Goal: Task Accomplishment & Management: Use online tool/utility

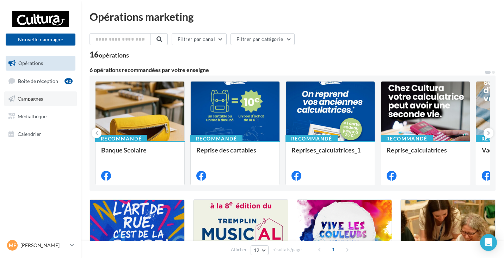
click at [44, 94] on link "Campagnes" at bounding box center [40, 98] width 73 height 15
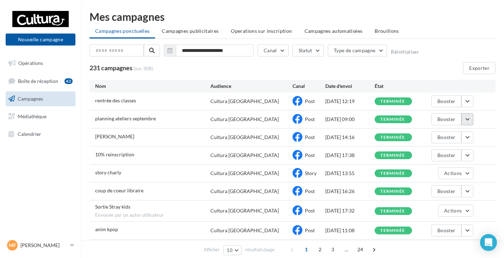
click at [470, 119] on button "button" at bounding box center [468, 119] width 12 height 12
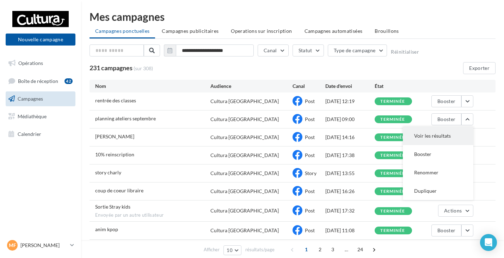
click at [451, 133] on button "Voir les résultats" at bounding box center [438, 136] width 71 height 18
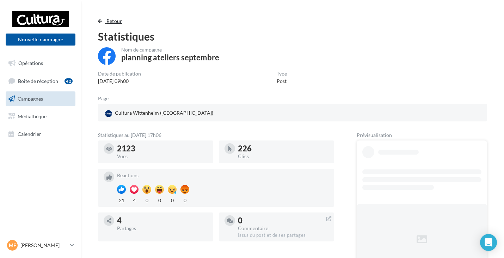
click at [112, 22] on span "Retour" at bounding box center [115, 21] width 16 height 6
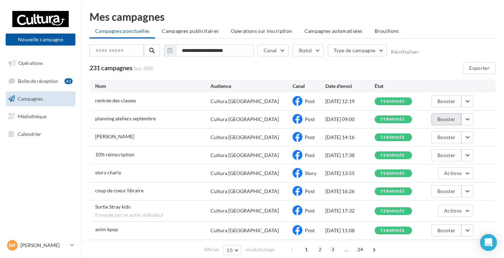
click at [448, 119] on button "Booster" at bounding box center [447, 119] width 30 height 12
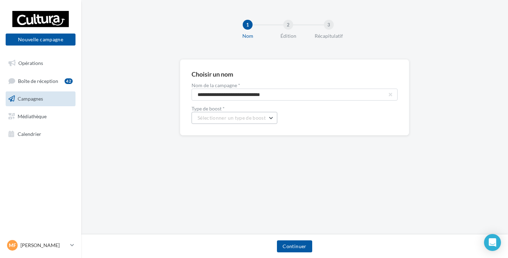
click at [257, 115] on span "Sélectionner un type de boost" at bounding box center [232, 118] width 68 height 6
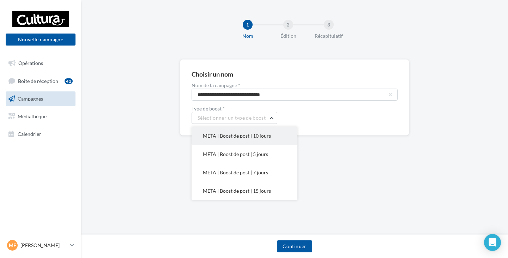
click at [247, 132] on button "META | Boost de post | 10 jours" at bounding box center [245, 136] width 106 height 18
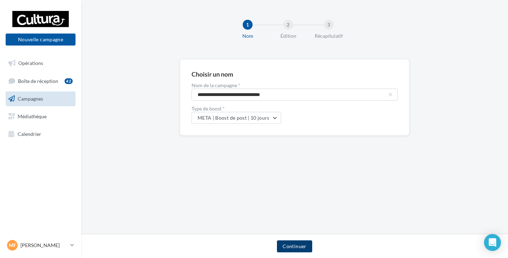
click at [292, 243] on button "Continuer" at bounding box center [294, 246] width 35 height 12
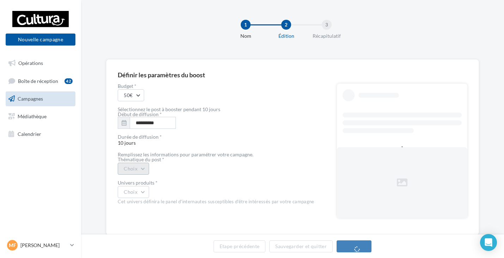
click at [135, 170] on button "Choix" at bounding box center [133, 169] width 31 height 12
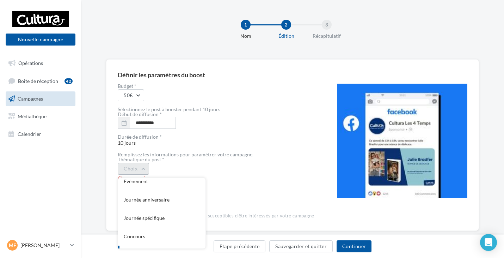
scroll to position [76, 0]
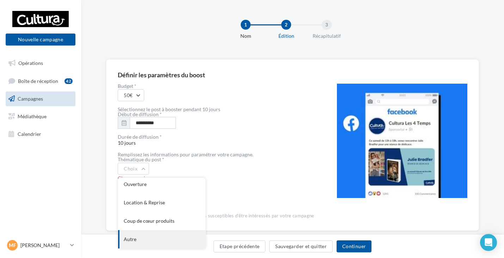
click at [148, 236] on div "Autre" at bounding box center [161, 239] width 87 height 18
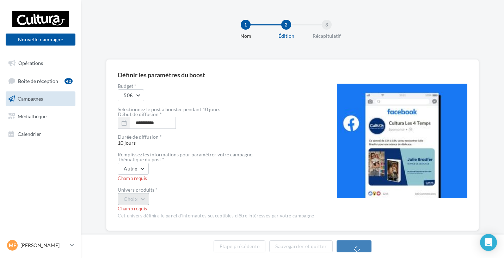
click at [137, 202] on button "Choix" at bounding box center [133, 199] width 31 height 12
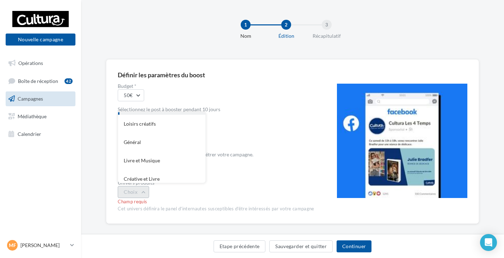
scroll to position [58, 0]
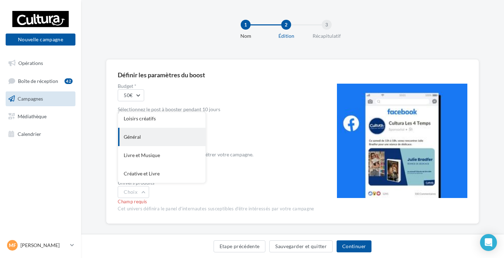
click at [149, 139] on div "Général" at bounding box center [161, 137] width 87 height 18
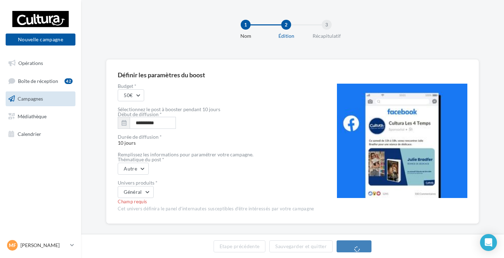
click at [309, 192] on div "Général" at bounding box center [216, 192] width 197 height 12
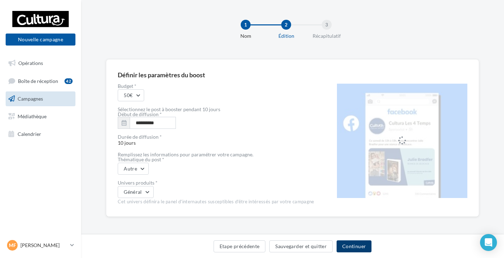
click at [357, 248] on button "Continuer" at bounding box center [354, 246] width 35 height 12
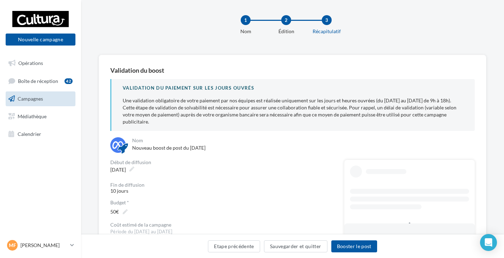
scroll to position [71, 0]
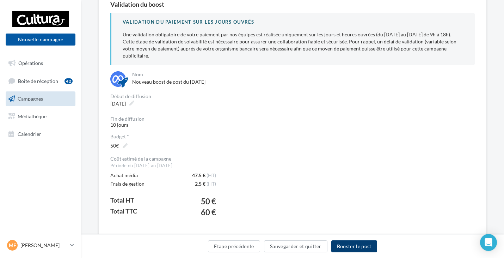
click at [351, 247] on button "Booster le post" at bounding box center [355, 246] width 46 height 12
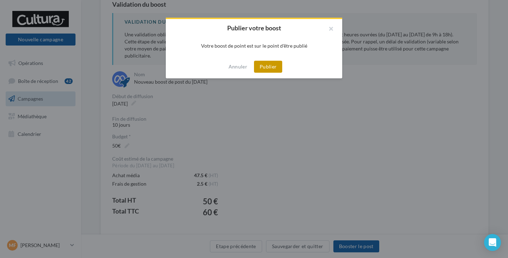
click at [269, 65] on button "Publier" at bounding box center [268, 67] width 28 height 12
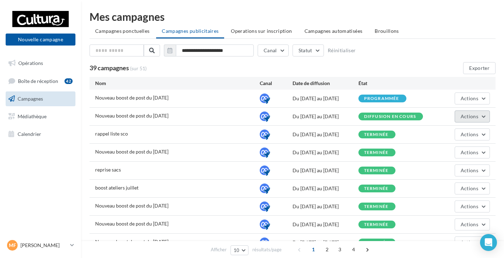
click at [475, 117] on span "Actions" at bounding box center [470, 116] width 18 height 6
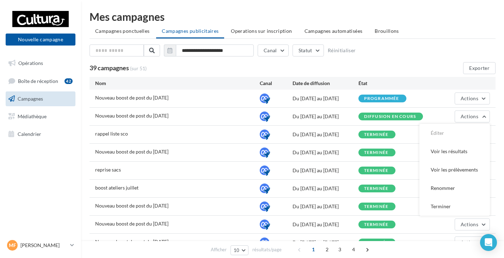
click at [421, 60] on div "**********" at bounding box center [293, 59] width 406 height 30
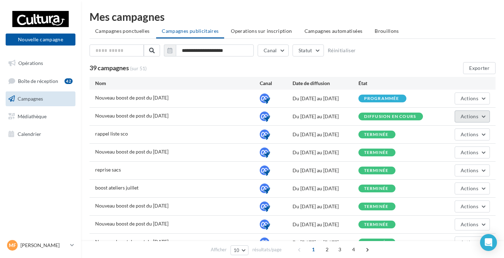
click at [461, 119] on span "Actions" at bounding box center [470, 116] width 18 height 6
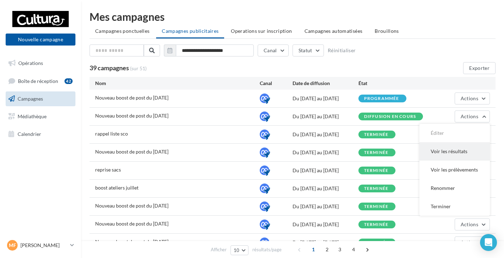
click at [447, 154] on button "Voir les résultats" at bounding box center [455, 151] width 71 height 18
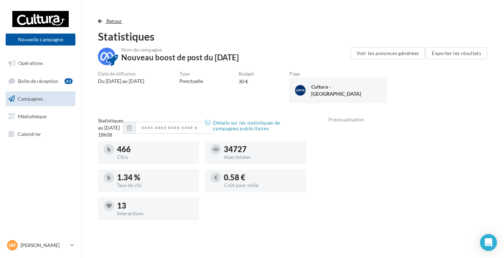
click at [116, 22] on span "Retour" at bounding box center [115, 21] width 16 height 6
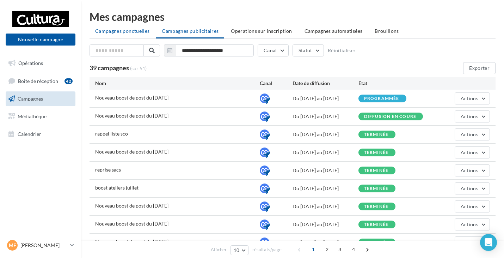
click at [115, 36] on li "Campagnes ponctuelles" at bounding box center [123, 31] width 66 height 13
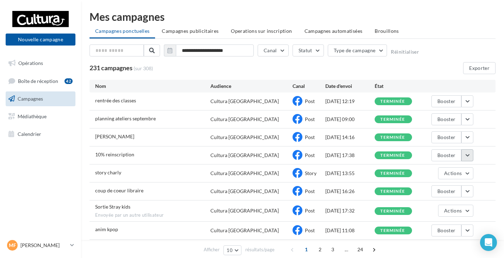
click at [470, 157] on button "button" at bounding box center [468, 155] width 12 height 12
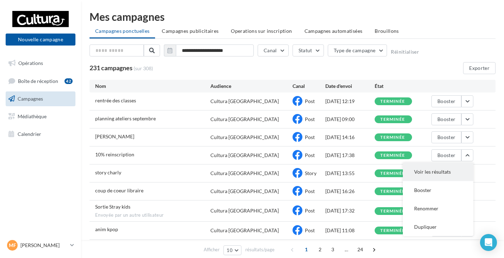
click at [448, 171] on button "Voir les résultats" at bounding box center [438, 172] width 71 height 18
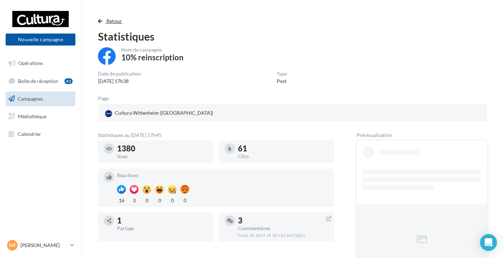
click at [119, 22] on span "Retour" at bounding box center [115, 21] width 16 height 6
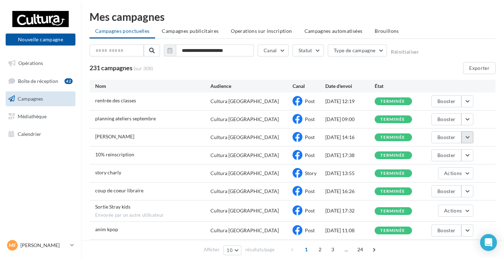
click at [467, 141] on button "button" at bounding box center [468, 137] width 12 height 12
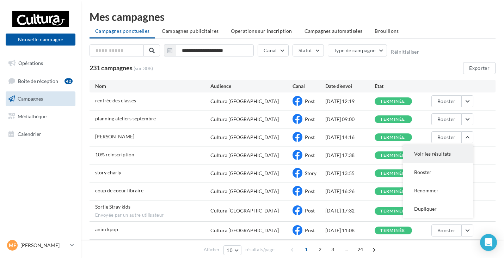
click at [441, 157] on button "Voir les résultats" at bounding box center [438, 154] width 71 height 18
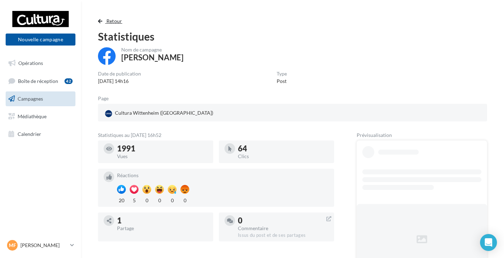
click at [109, 21] on span "Retour" at bounding box center [115, 21] width 16 height 6
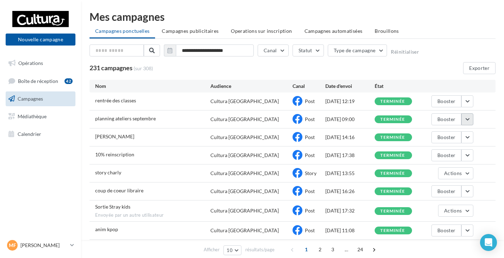
click at [467, 119] on button "button" at bounding box center [468, 119] width 12 height 12
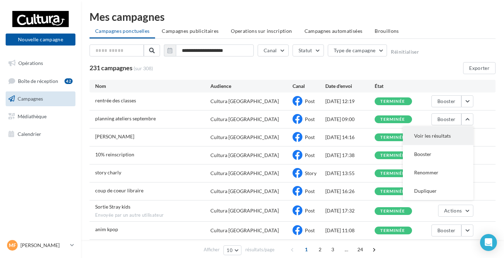
click at [442, 137] on button "Voir les résultats" at bounding box center [438, 136] width 71 height 18
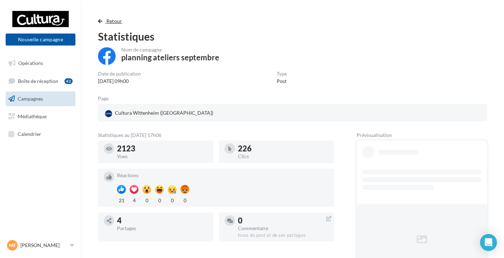
click at [119, 22] on span "Retour" at bounding box center [115, 21] width 16 height 6
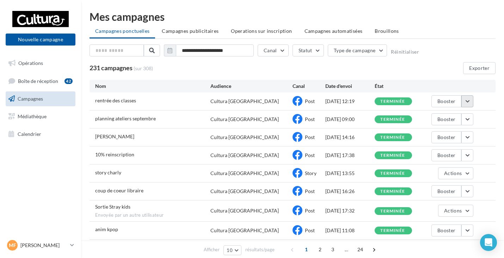
click at [468, 102] on button "button" at bounding box center [468, 101] width 12 height 12
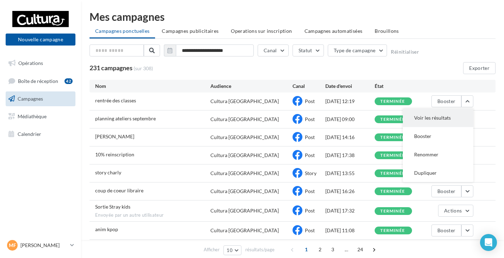
click at [429, 121] on button "Voir les résultats" at bounding box center [438, 118] width 71 height 18
